Goal: Find specific page/section: Find specific page/section

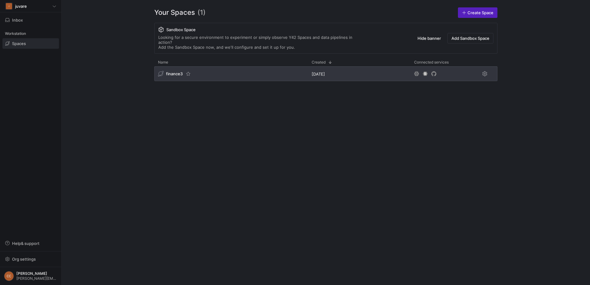
click at [172, 71] on span "finance3" at bounding box center [174, 73] width 17 height 5
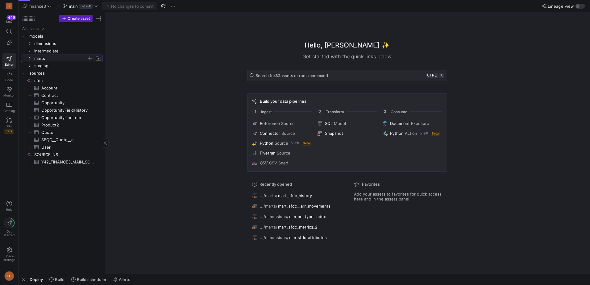
click at [31, 58] on y42-icon "Press SPACE to select this row." at bounding box center [29, 58] width 5 height 5
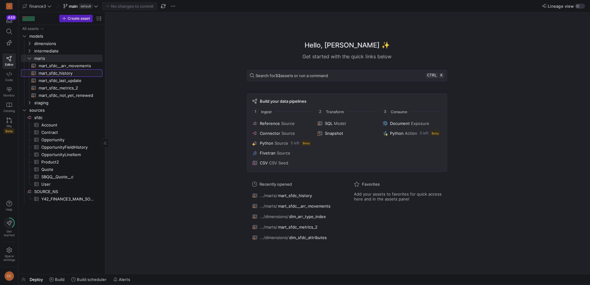
click at [66, 72] on span "mart_sfdc_history​​​​​​​​​​" at bounding box center [67, 73] width 57 height 7
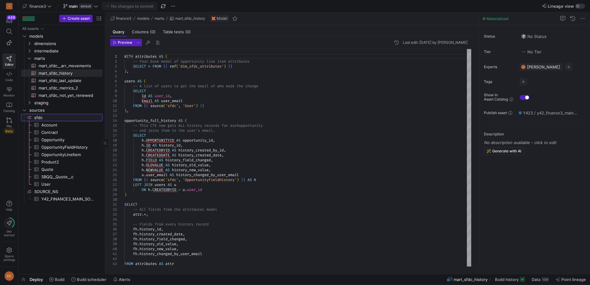
click at [39, 116] on span "sfdc​​​​​​​​" at bounding box center [67, 117] width 67 height 7
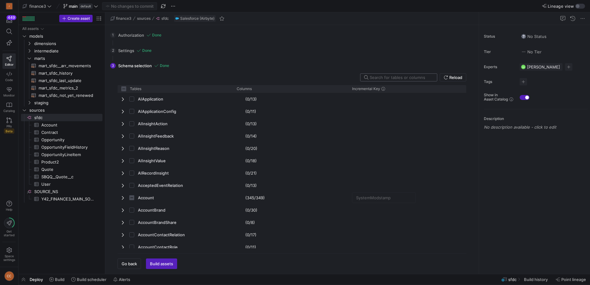
click at [386, 77] on input "text" at bounding box center [401, 77] width 62 height 5
checkbox input "false"
type input "hi"
checkbox input "false"
type input "histo"
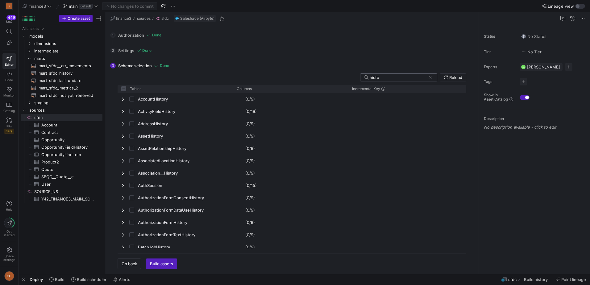
checkbox input "false"
type input "histor"
checkbox input "false"
type input "history"
checkbox input "false"
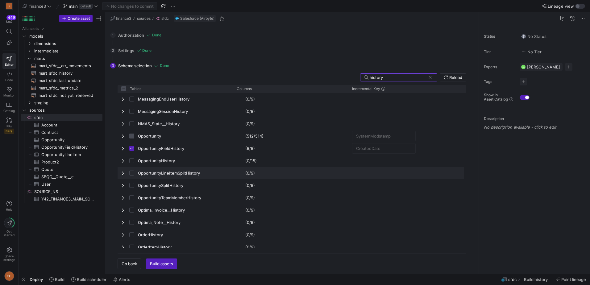
type input "history"
click at [121, 173] on div "OpportunityLineItemSplitHistory" at bounding box center [175, 173] width 115 height 12
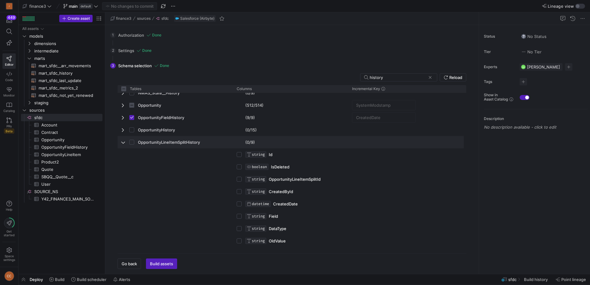
click at [122, 143] on span "Press SPACE to select this row." at bounding box center [123, 142] width 4 height 5
checkbox input "false"
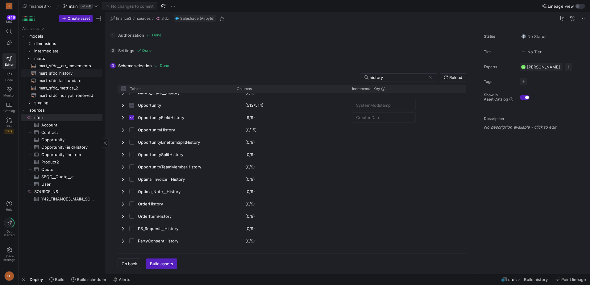
click at [62, 72] on span "mart_sfdc_history​​​​​​​​​​" at bounding box center [67, 73] width 57 height 7
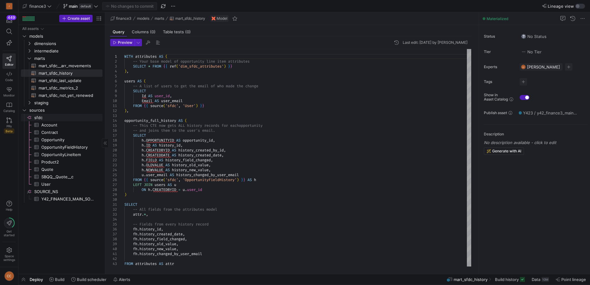
click at [47, 117] on span "sfdc​​​​​​​​" at bounding box center [67, 117] width 67 height 7
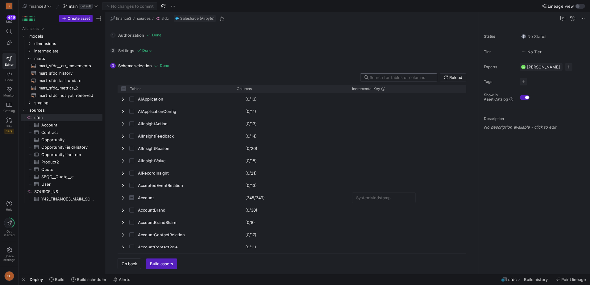
click at [388, 77] on input "text" at bounding box center [401, 77] width 62 height 5
checkbox input "false"
type input "hi"
checkbox input "false"
type input "histo"
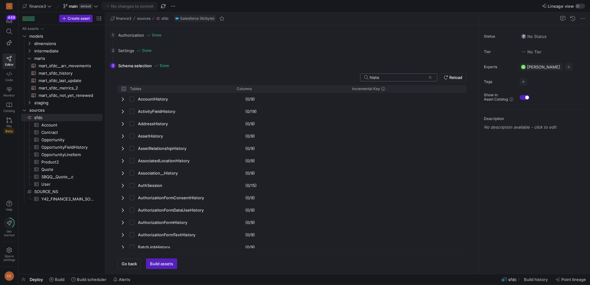
checkbox input "false"
type input "histor"
checkbox input "false"
type input "history"
checkbox input "false"
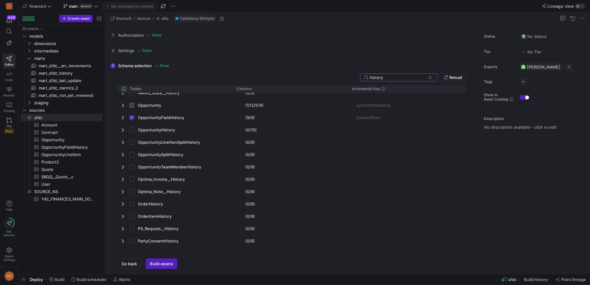
type input "history"
